Goal: Download file/media

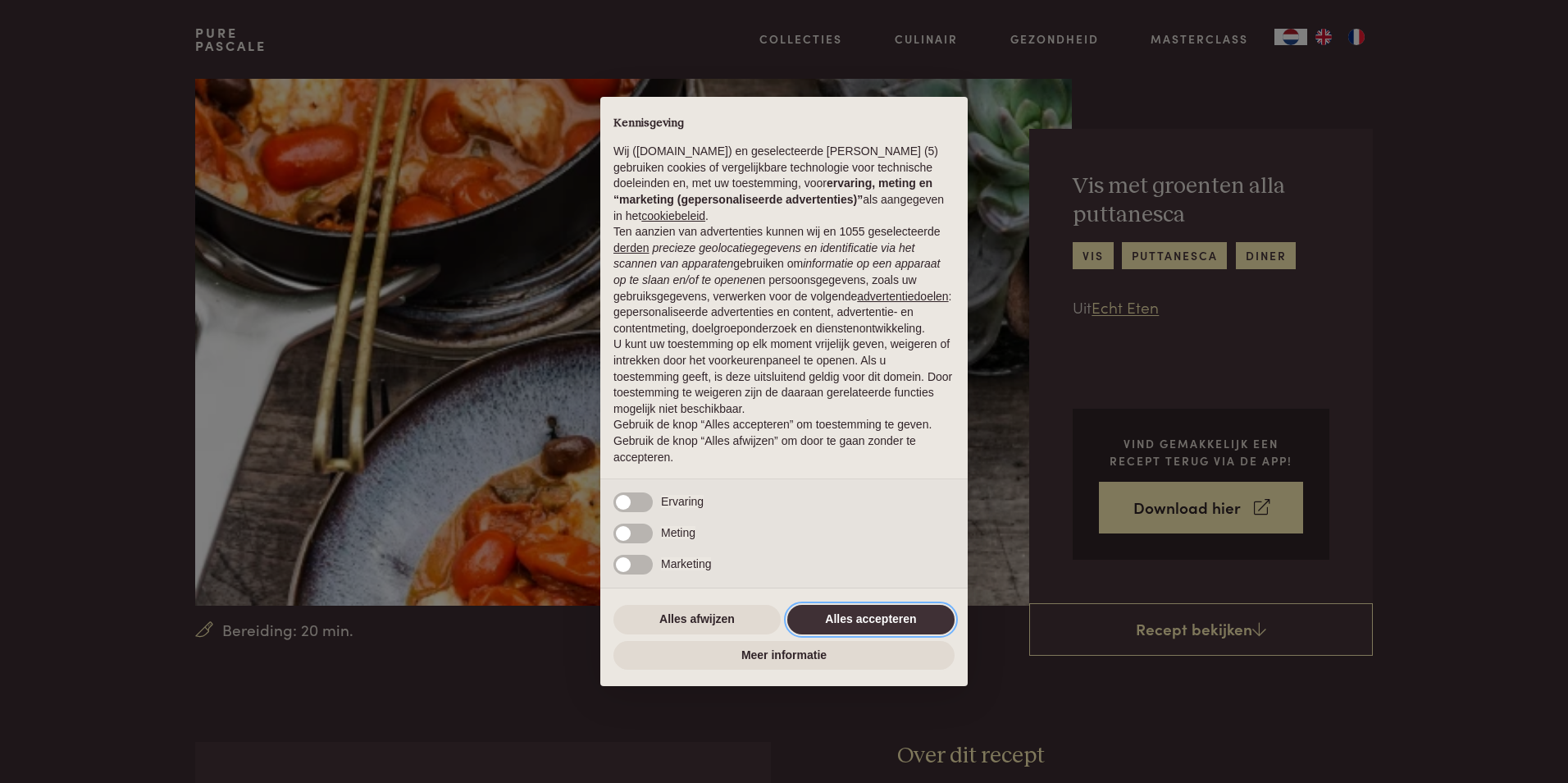
drag, startPoint x: 871, startPoint y: 628, endPoint x: 887, endPoint y: 621, distance: 17.5
click at [871, 628] on button "Alles accepteren" at bounding box center [871, 619] width 167 height 29
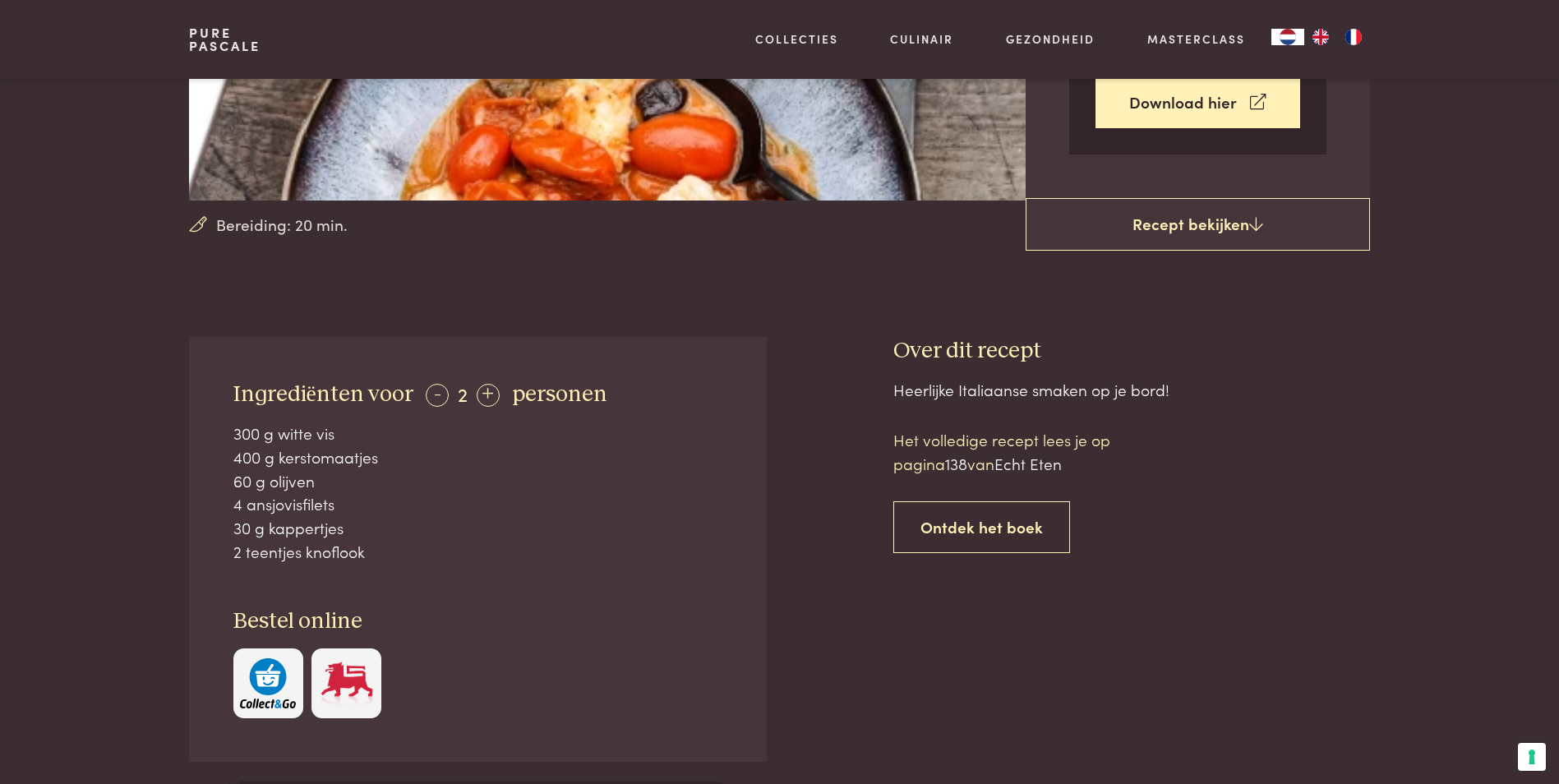
scroll to position [493, 0]
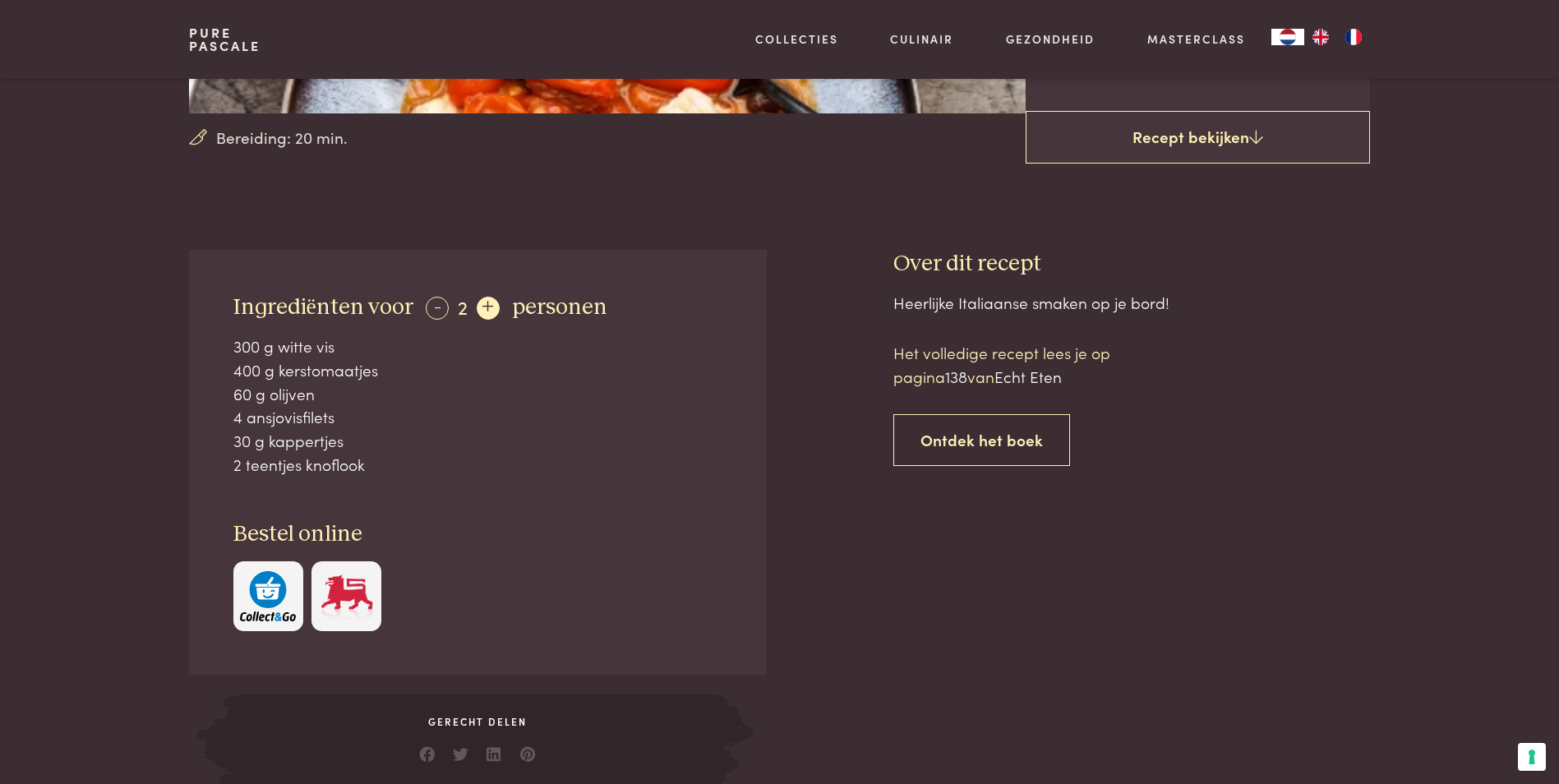
click at [484, 308] on div "+" at bounding box center [488, 308] width 23 height 23
click at [484, 308] on div "+" at bounding box center [489, 308] width 23 height 23
click at [274, 601] on img "button" at bounding box center [267, 596] width 56 height 50
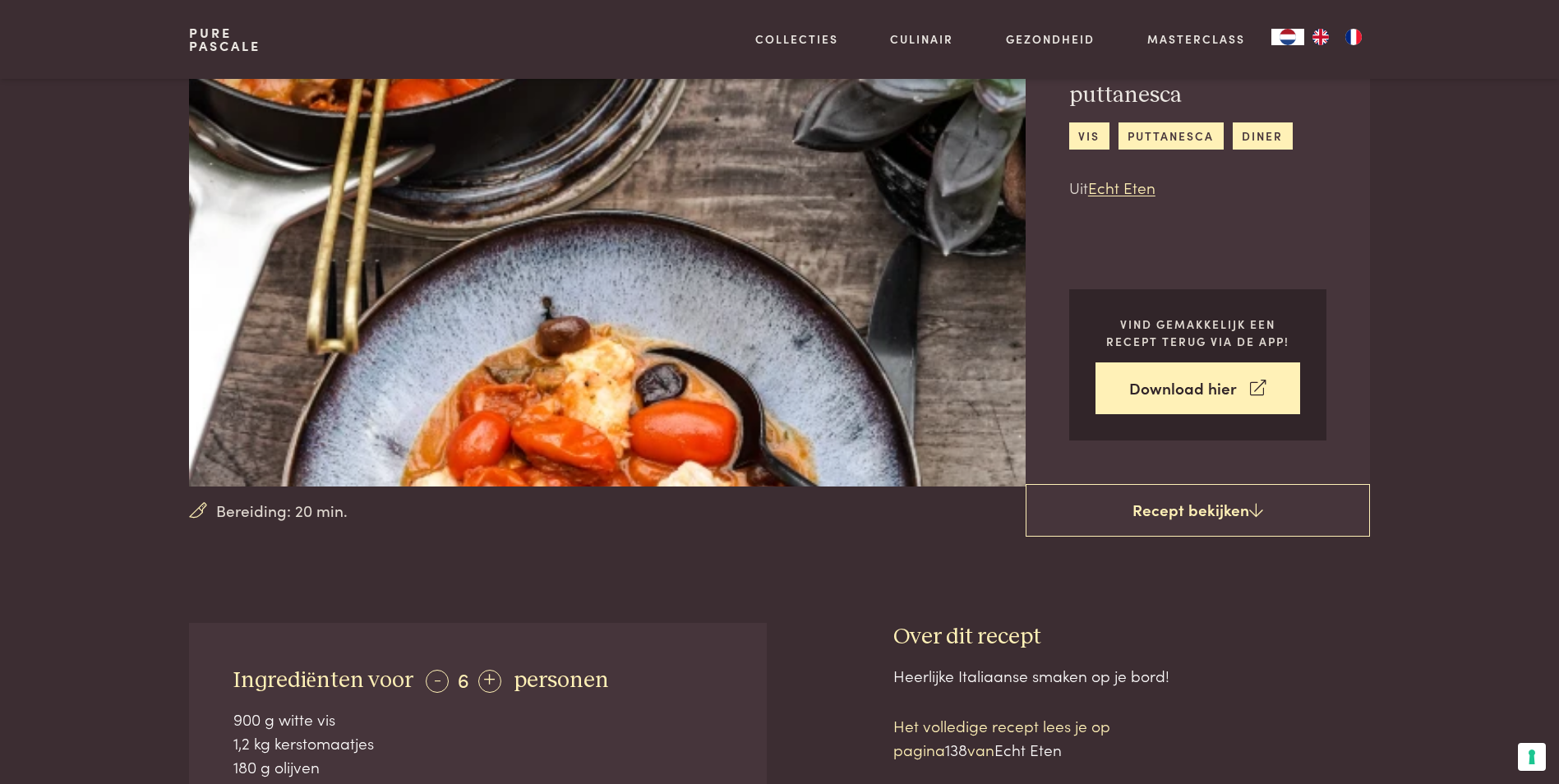
scroll to position [0, 0]
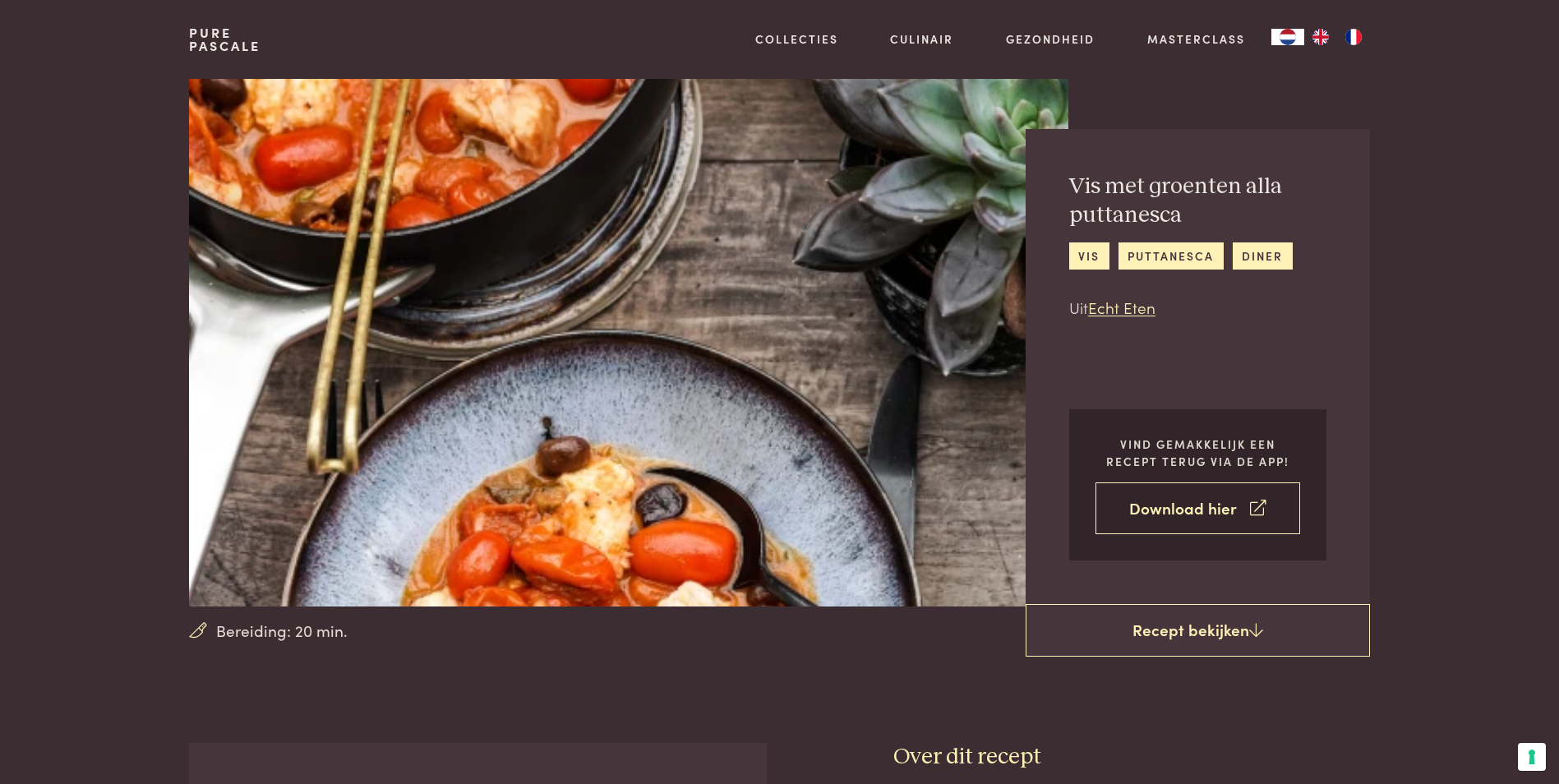
click at [1171, 512] on link "Download hier" at bounding box center [1197, 508] width 205 height 51
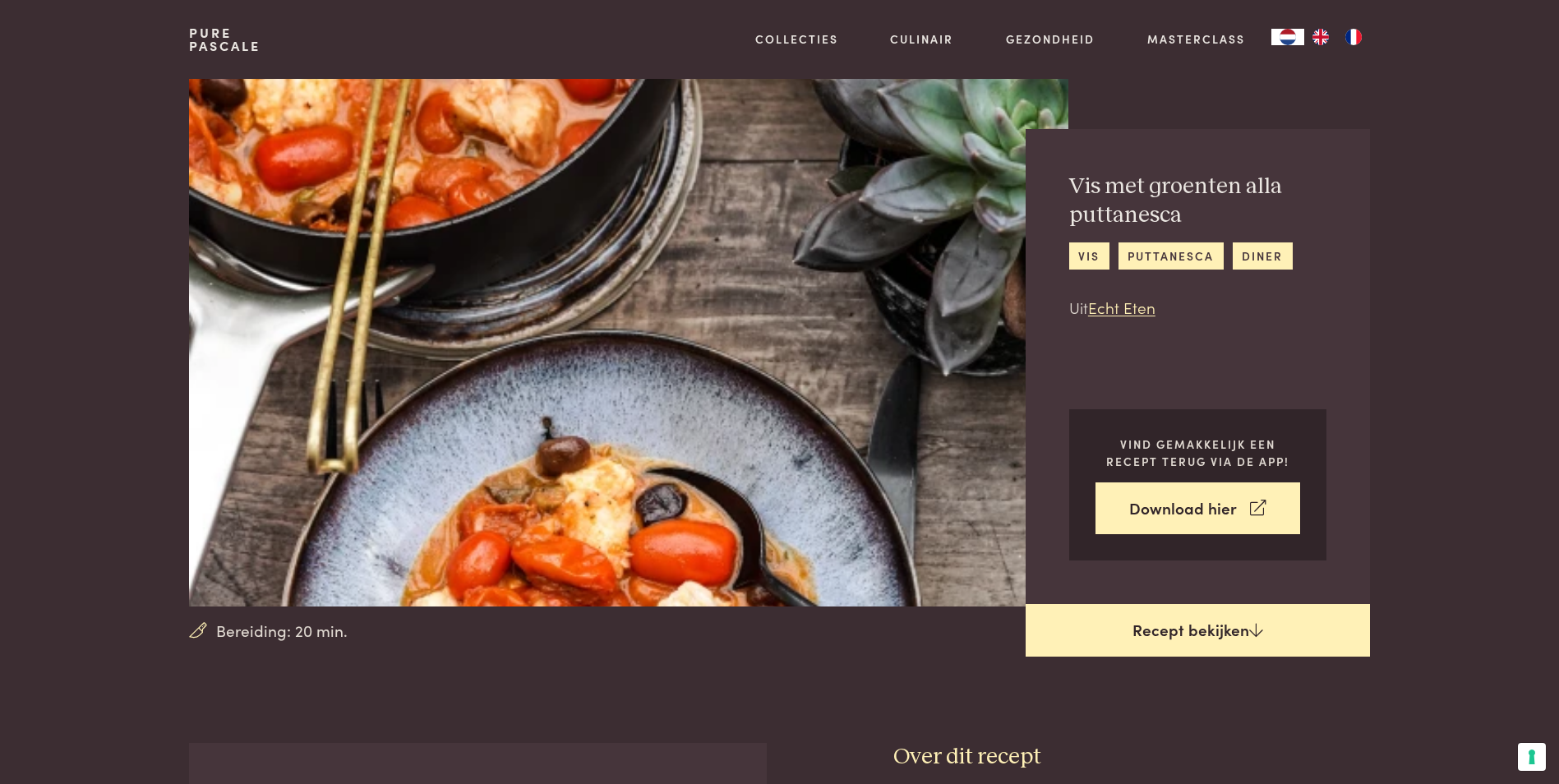
click at [1179, 638] on link "Recept bekijken" at bounding box center [1198, 630] width 345 height 52
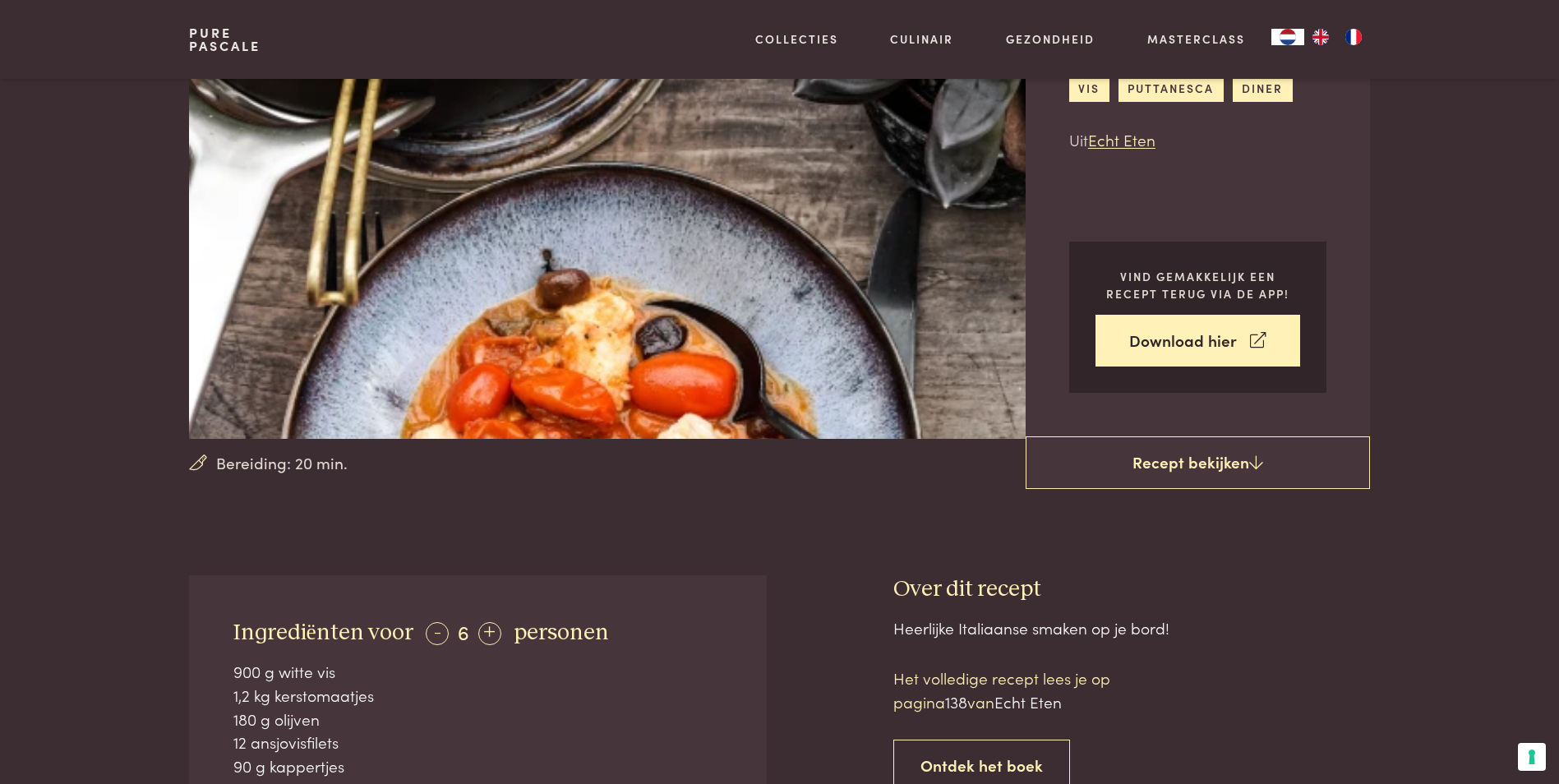
scroll to position [250, 0]
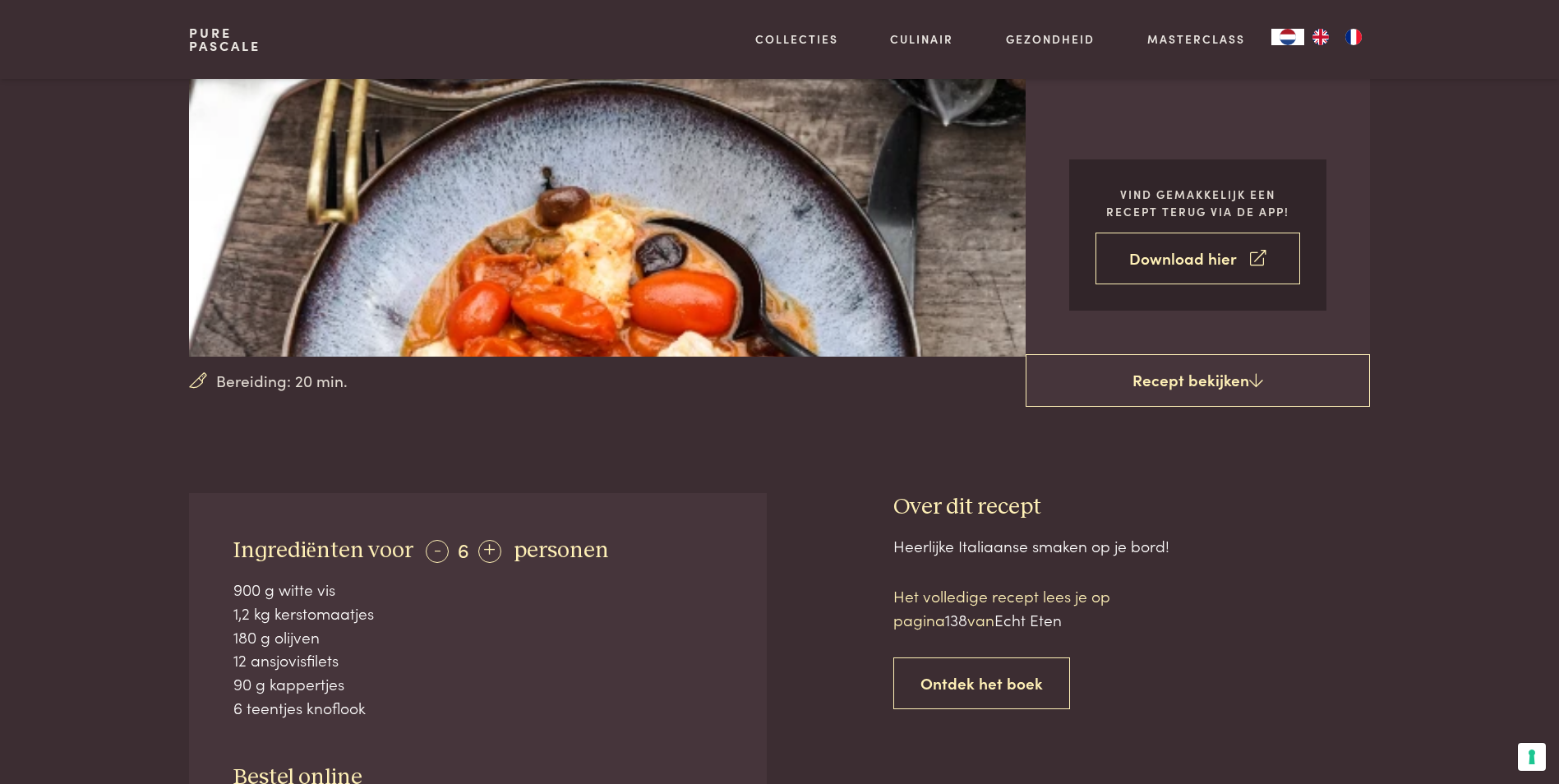
click at [1211, 267] on link "Download hier" at bounding box center [1197, 258] width 205 height 51
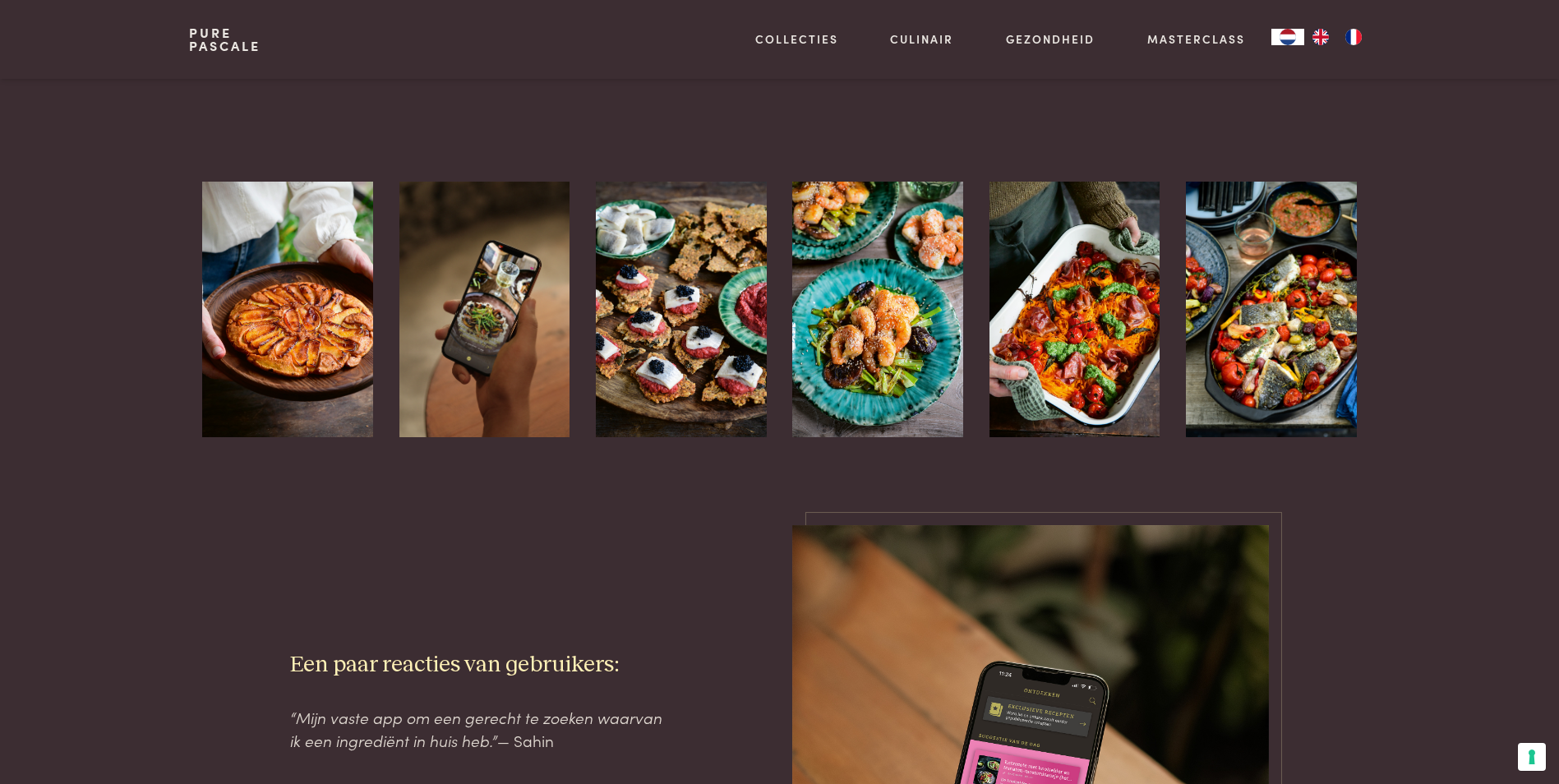
scroll to position [1561, 0]
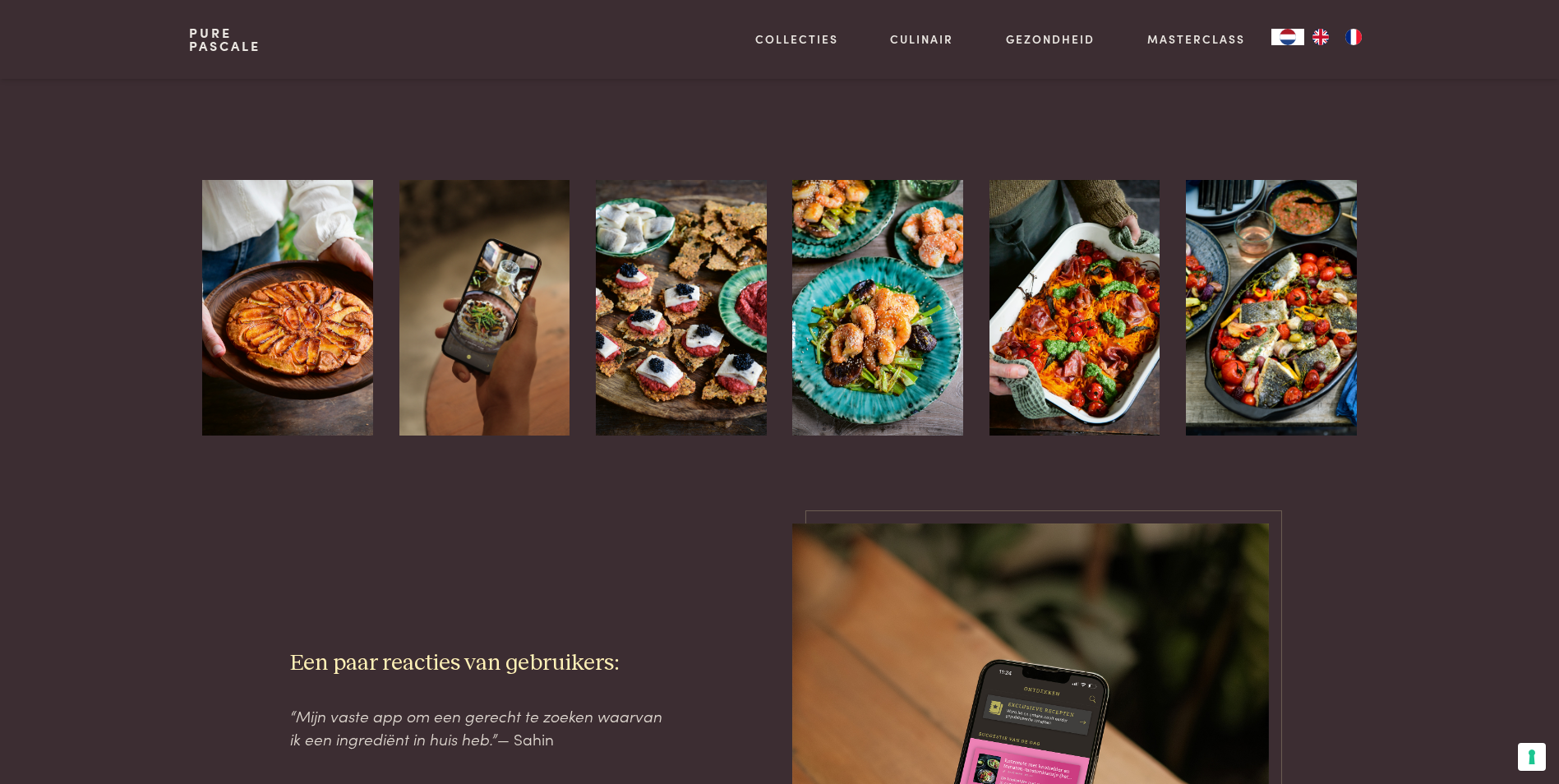
click at [1030, 306] on img at bounding box center [1076, 307] width 171 height 256
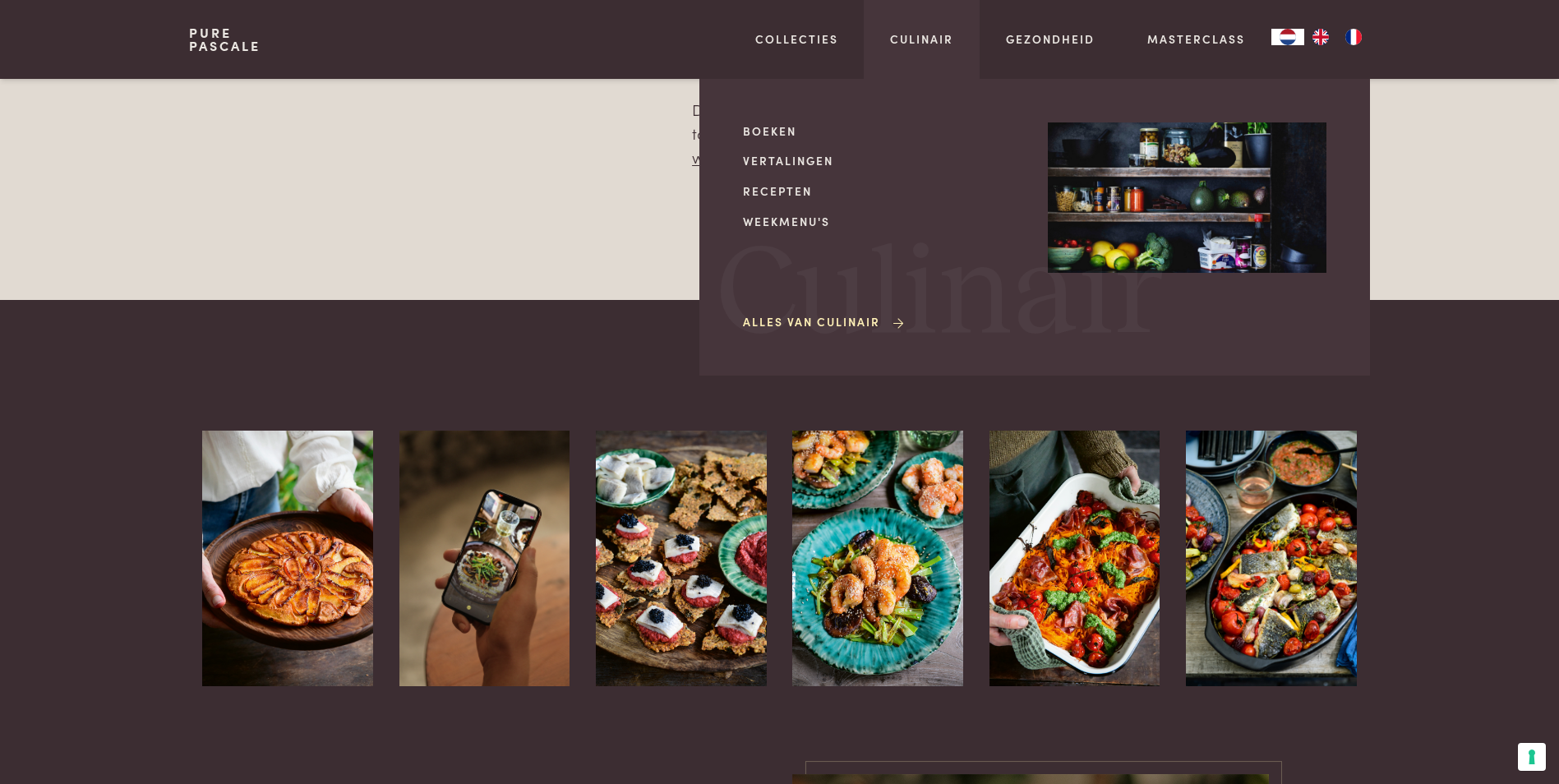
scroll to position [986, 0]
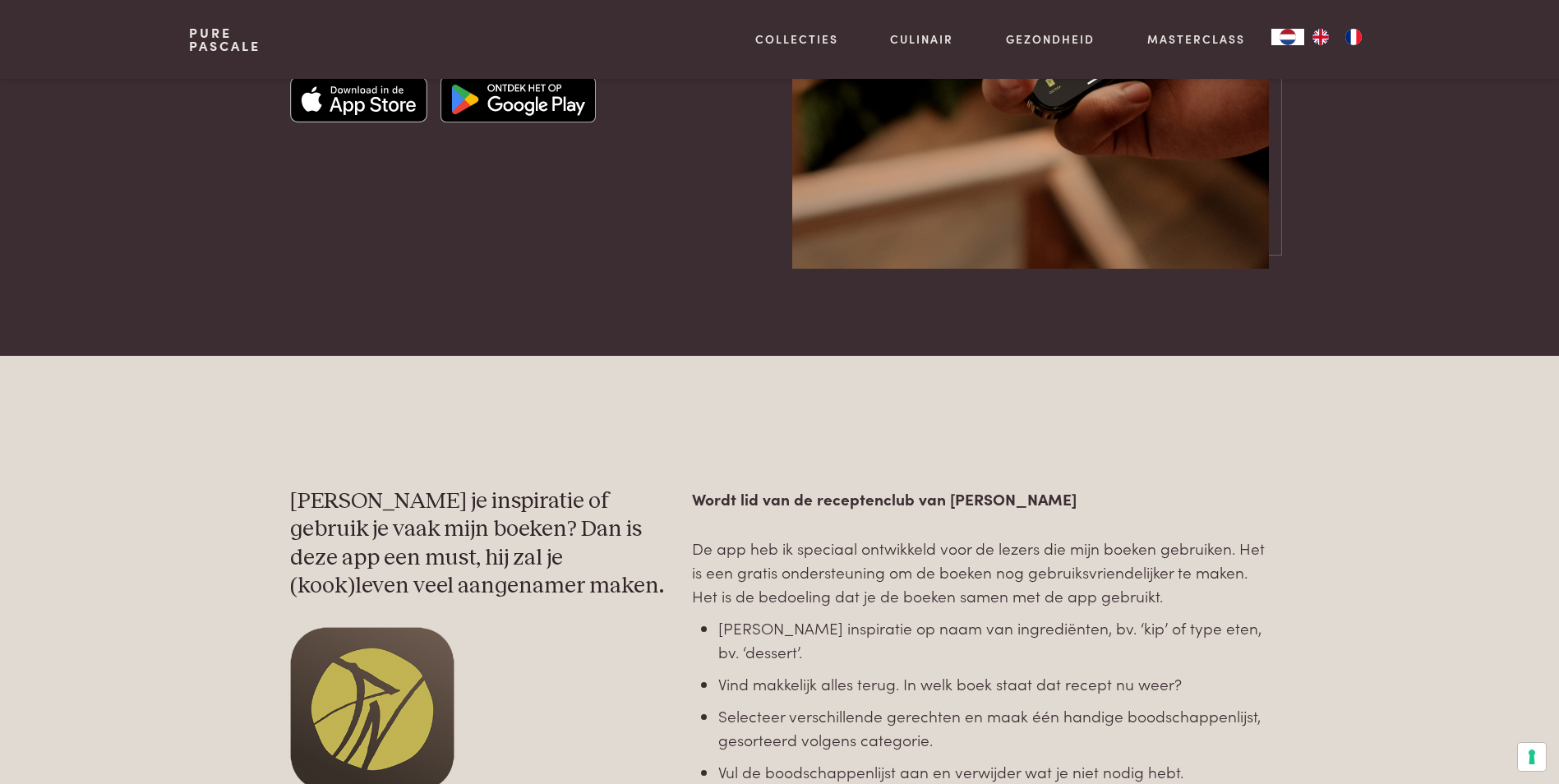
scroll to position [82, 0]
